Goal: Transaction & Acquisition: Purchase product/service

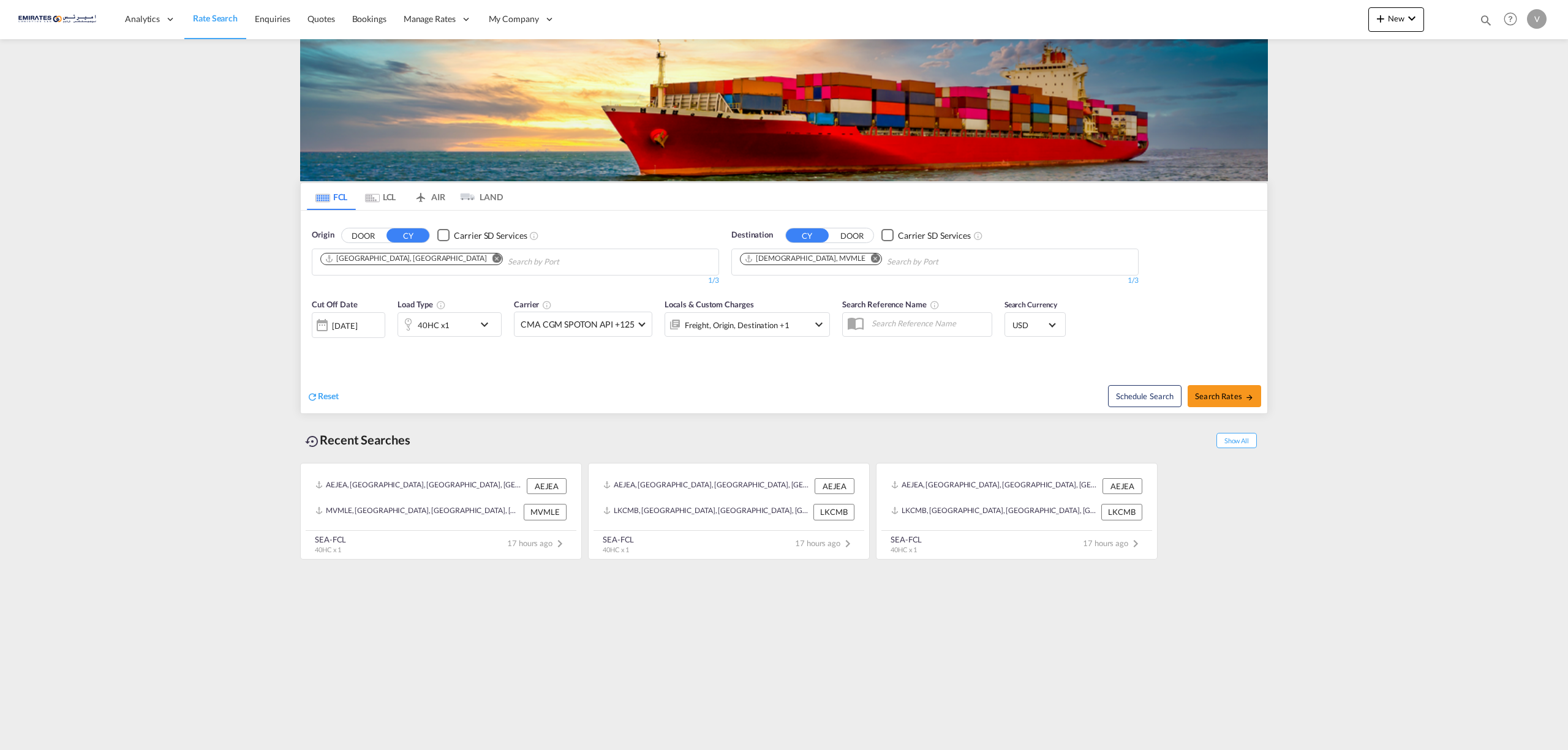
click at [316, 320] on div at bounding box center [322, 325] width 20 height 25
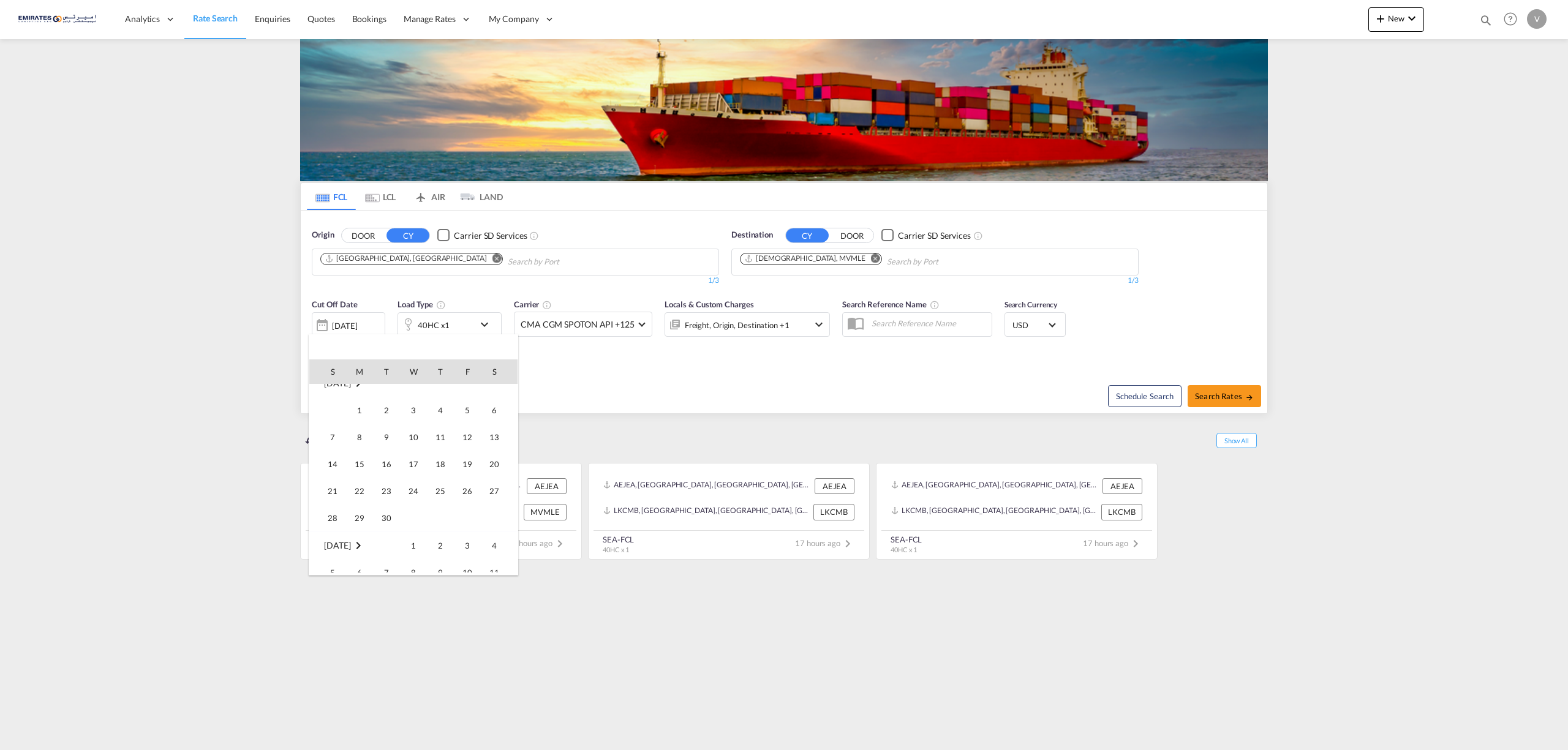
scroll to position [82, 0]
click at [435, 508] on span "4" at bounding box center [441, 506] width 25 height 25
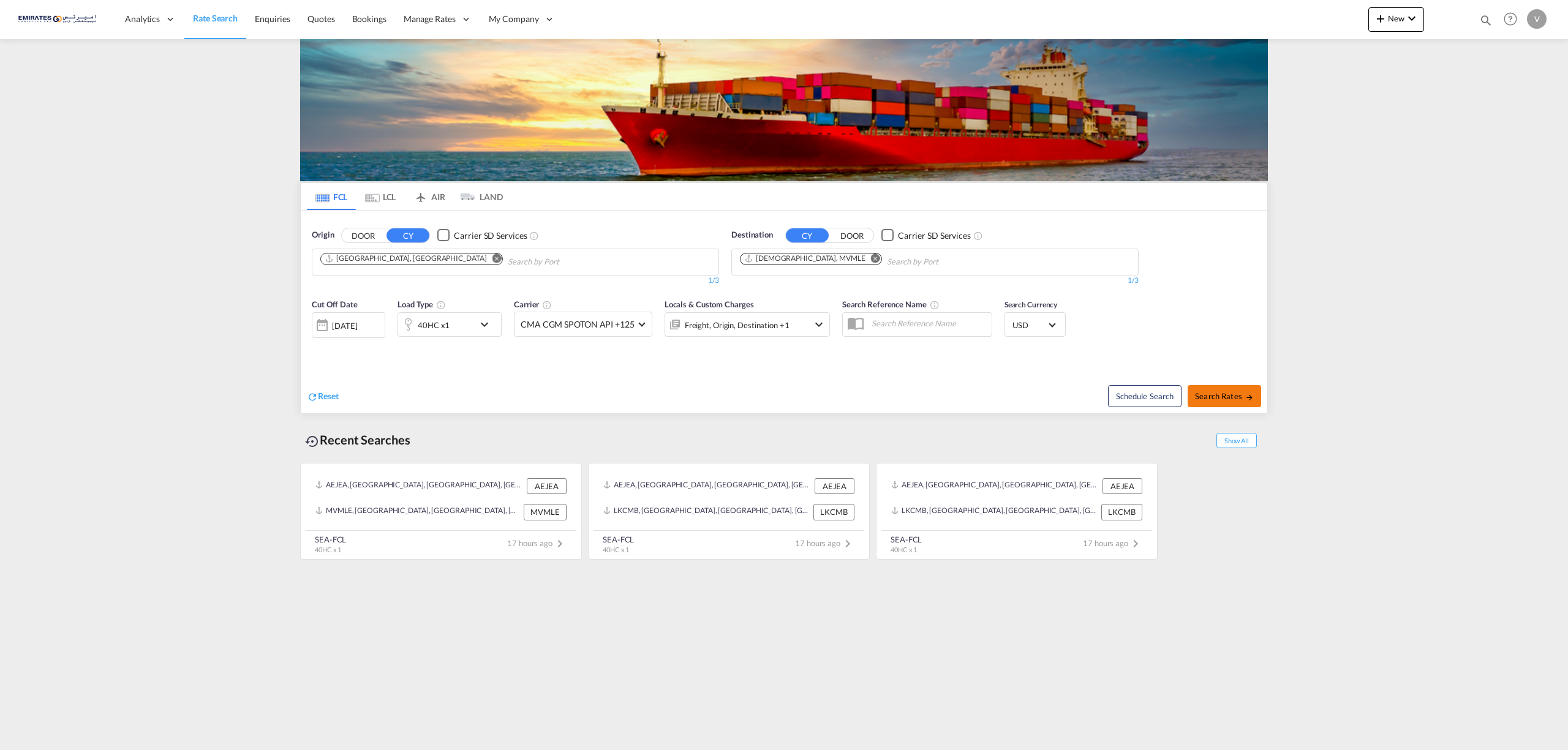
click at [1224, 395] on span "Search Rates" at bounding box center [1224, 395] width 59 height 9
type input "AEJEA to MVMLE / [DATE]"
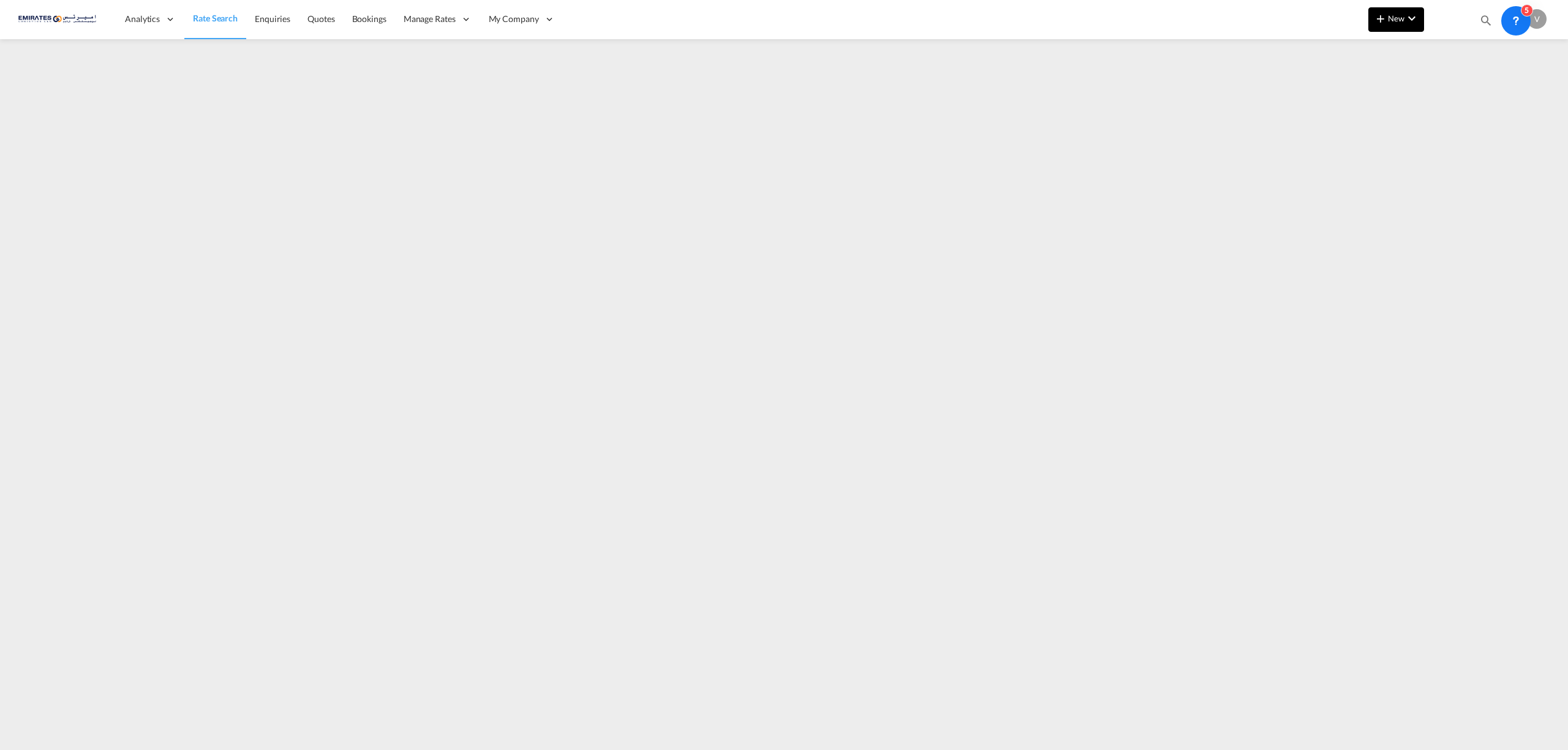
click at [1390, 15] on span "New" at bounding box center [1396, 18] width 46 height 9
click at [1454, 95] on span "Ratesheet" at bounding box center [1446, 92] width 14 height 25
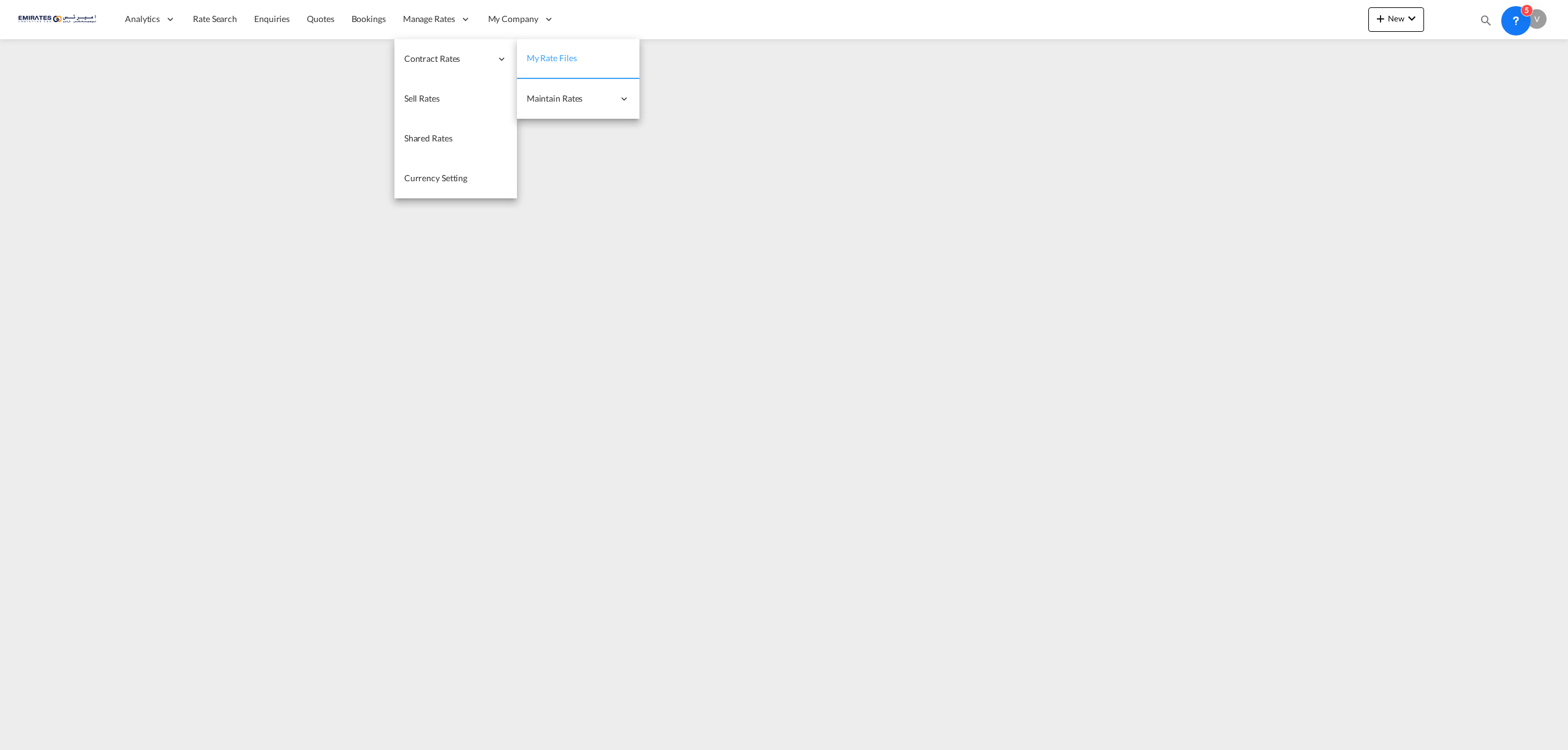
click at [559, 57] on span "My Rate Files" at bounding box center [551, 58] width 50 height 10
click at [682, 98] on span "Single Update" at bounding box center [675, 98] width 52 height 10
click at [557, 54] on span "My Rate Files" at bounding box center [551, 58] width 50 height 10
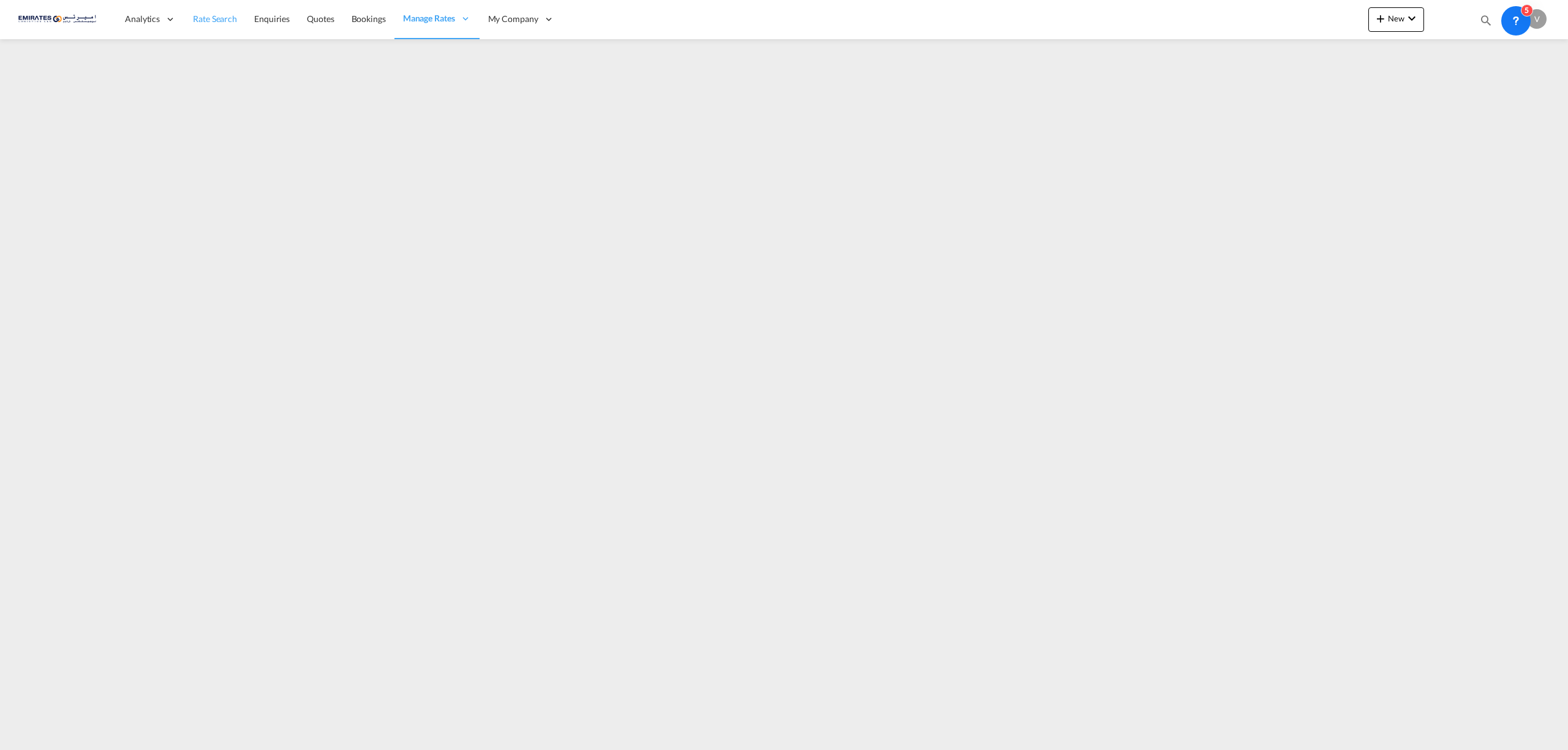
click at [216, 15] on span "Rate Search" at bounding box center [215, 19] width 44 height 10
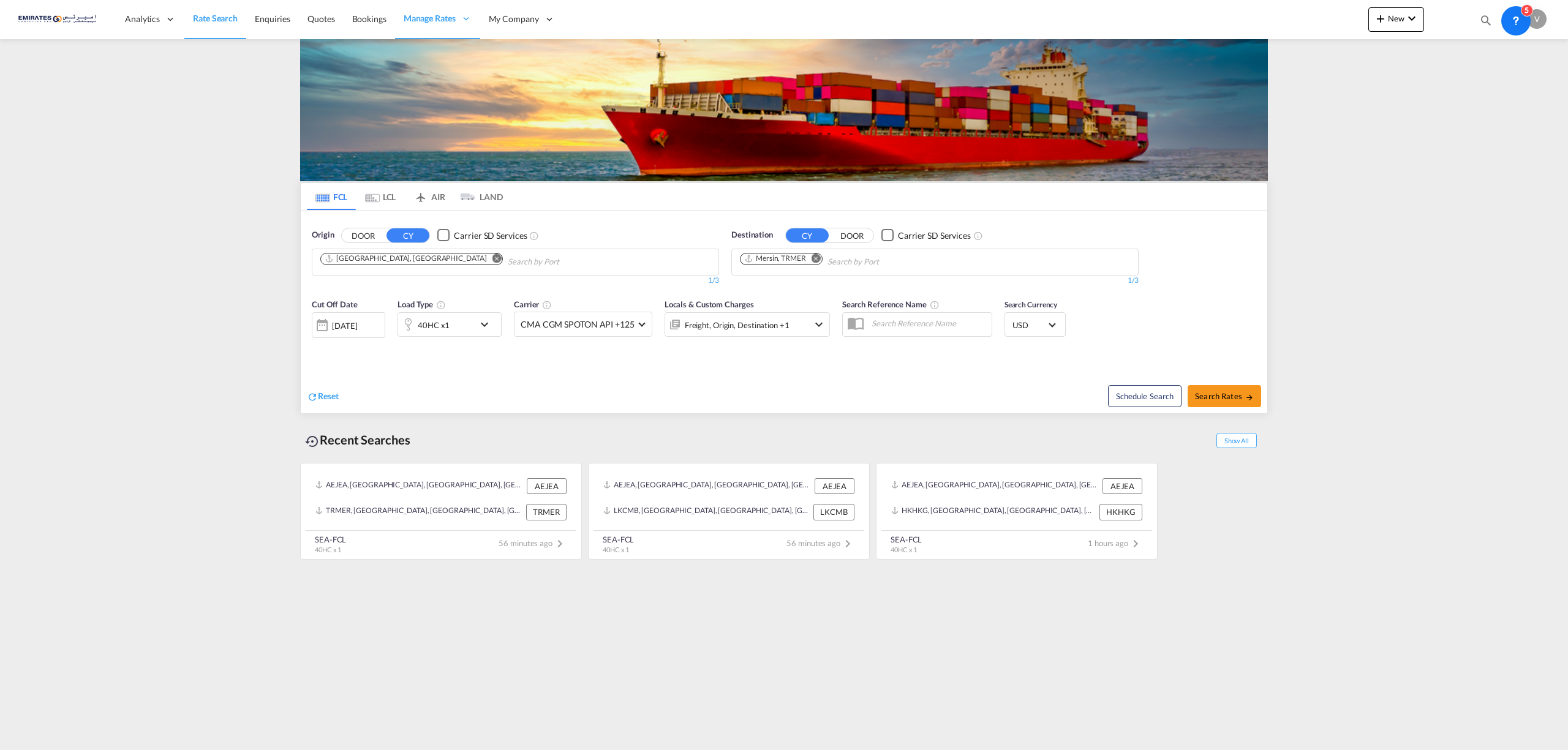
click at [819, 257] on md-icon "Remove" at bounding box center [816, 258] width 9 height 9
type input "kampala"
click at [773, 283] on div "Kampala [GEOGRAPHIC_DATA] [GEOGRAPHIC_DATA]" at bounding box center [835, 291] width 233 height 36
click at [1209, 399] on span "Search Rates" at bounding box center [1224, 395] width 59 height 9
type input "AEJEA to UGKLA / [DATE]"
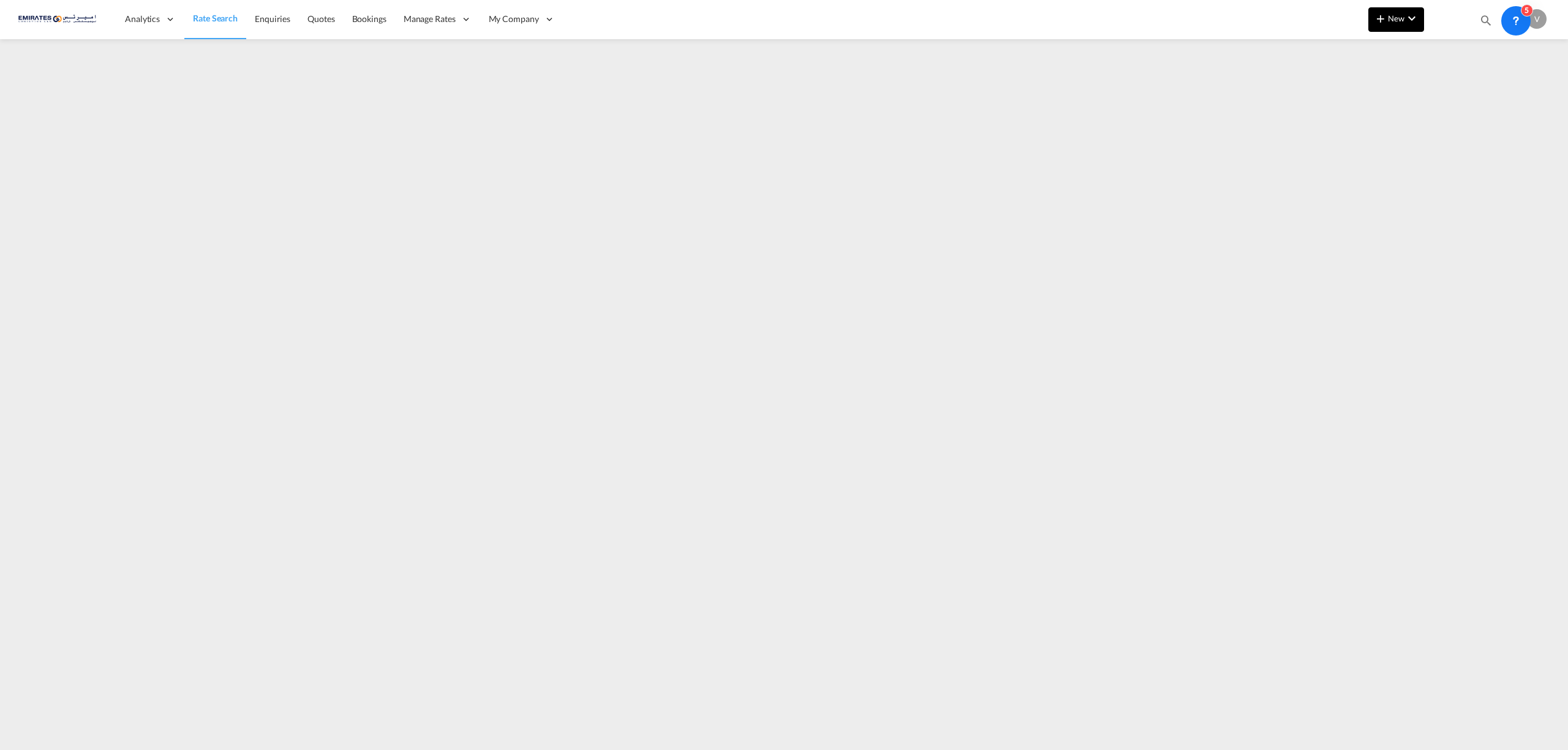
click at [1379, 16] on md-icon "icon-plus 400-fg" at bounding box center [1381, 18] width 15 height 15
click at [1370, 36] on div "Rates" at bounding box center [1382, 52] width 49 height 31
click at [1454, 92] on span "Ratesheet" at bounding box center [1446, 92] width 14 height 25
click at [1387, 20] on md-icon "icon-plus 400-fg" at bounding box center [1381, 18] width 15 height 15
click at [1454, 94] on span "Ratesheet" at bounding box center [1446, 92] width 14 height 25
